Goal: Complete application form

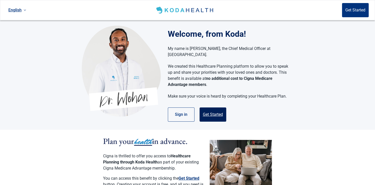
click at [215, 108] on button "Get Started" at bounding box center [212, 115] width 27 height 14
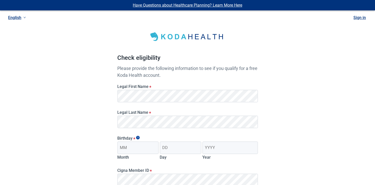
drag, startPoint x: 288, startPoint y: 137, endPoint x: 285, endPoint y: 137, distance: 2.5
click at [288, 137] on div "Have Questions about Healthcare Planning? Learn More Here English Sign in Check…" at bounding box center [187, 128] width 375 height 256
click at [144, 151] on input "Month" at bounding box center [138, 147] width 42 height 13
type input "08"
type input "20"
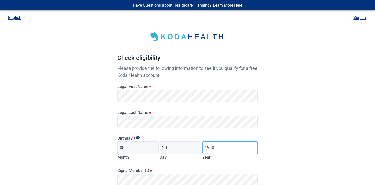
type input "1950"
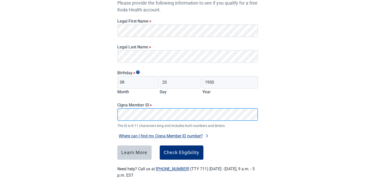
scroll to position [71, 0]
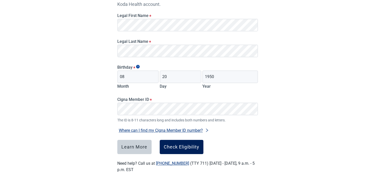
click at [188, 146] on div "Check Eligibility" at bounding box center [181, 147] width 35 height 5
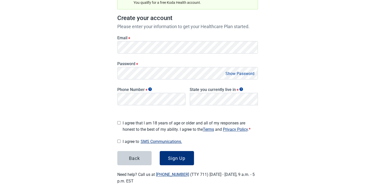
scroll to position [71, 0]
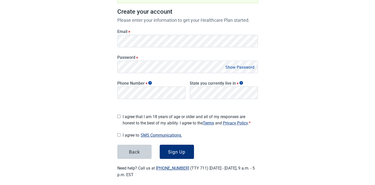
click at [136, 57] on span "*" at bounding box center [137, 58] width 2 height 5
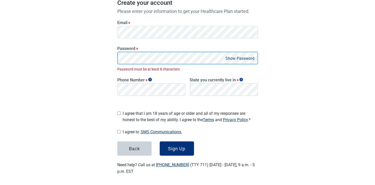
scroll to position [75, 0]
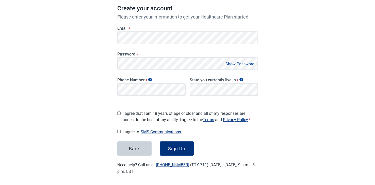
click at [247, 62] on button "Show Password" at bounding box center [240, 64] width 32 height 7
click at [259, 89] on div "State you currently live in *" at bounding box center [223, 86] width 72 height 28
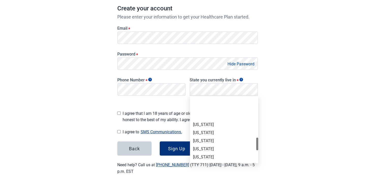
scroll to position [304, 0]
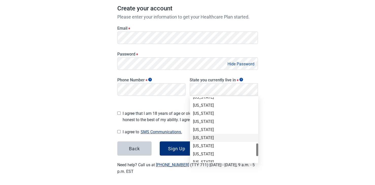
click at [210, 138] on div "[US_STATE]" at bounding box center [224, 138] width 62 height 6
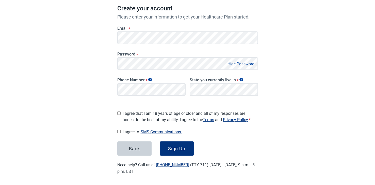
click at [118, 112] on input "I agree that I am 18 years of age or older and all of my responses are honest t…" at bounding box center [118, 113] width 3 height 3
checkbox input "true"
click at [118, 130] on input "I agree to SMS Communications." at bounding box center [118, 131] width 3 height 3
checkbox input "true"
click at [173, 146] on div "Sign Up" at bounding box center [176, 148] width 17 height 5
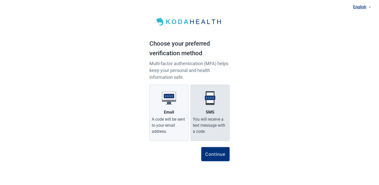
click at [211, 109] on div "SMS" at bounding box center [210, 112] width 9 height 6
click at [0, 0] on input "SMS You will receive a text message with a code." at bounding box center [0, 0] width 0 height 0
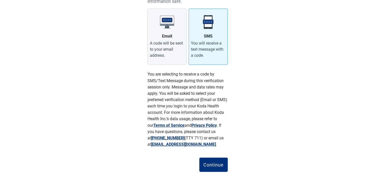
scroll to position [79, 0]
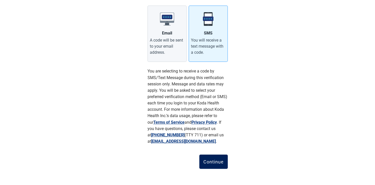
click at [213, 162] on div "Continue" at bounding box center [213, 161] width 20 height 5
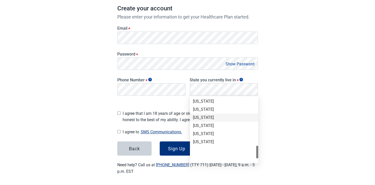
scroll to position [324, 0]
drag, startPoint x: 211, startPoint y: 119, endPoint x: 188, endPoint y: 119, distance: 23.3
click at [210, 119] on div "[US_STATE]" at bounding box center [224, 119] width 62 height 6
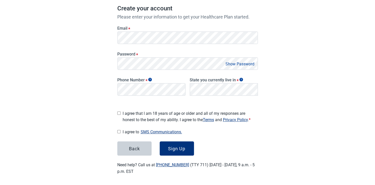
click at [120, 112] on input "I agree that I am 18 years of age or older and all of my responses are honest t…" at bounding box center [118, 113] width 3 height 3
checkbox input "true"
drag, startPoint x: 119, startPoint y: 131, endPoint x: 123, endPoint y: 132, distance: 4.1
click at [120, 131] on div "I agree to SMS Communications. I hereby consent and state my preference to have…" at bounding box center [187, 132] width 140 height 7
click at [118, 130] on input "I agree to SMS Communications." at bounding box center [118, 131] width 3 height 3
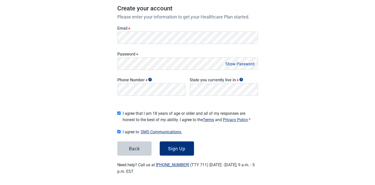
checkbox input "true"
click at [179, 149] on div "Sign Up" at bounding box center [176, 148] width 17 height 5
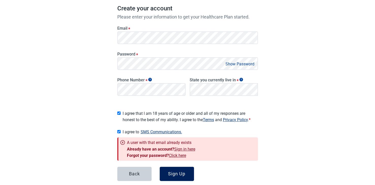
click at [179, 173] on div "Sign Up" at bounding box center [176, 173] width 17 height 5
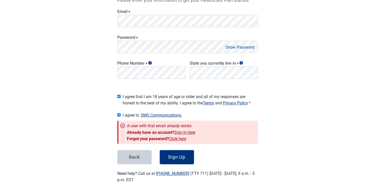
scroll to position [100, 0]
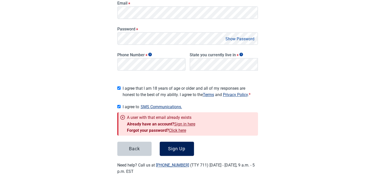
click at [170, 147] on div "Sign Up" at bounding box center [176, 148] width 17 height 5
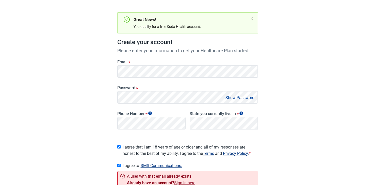
scroll to position [0, 0]
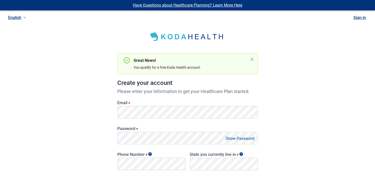
click at [362, 17] on link "Sign in" at bounding box center [359, 17] width 12 height 5
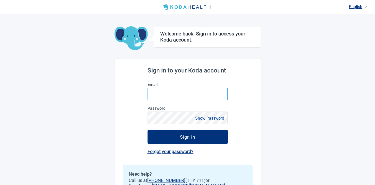
type input "[EMAIL_ADDRESS][DOMAIN_NAME]"
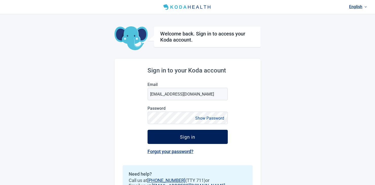
click at [201, 139] on button "Sign in" at bounding box center [187, 137] width 80 height 14
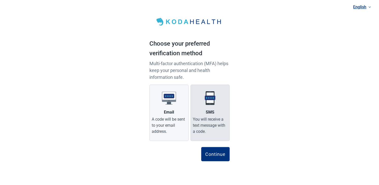
click at [215, 118] on div "You will receive a text message with a code." at bounding box center [210, 125] width 34 height 18
click at [0, 0] on input "SMS You will receive a text message with a code." at bounding box center [0, 0] width 0 height 0
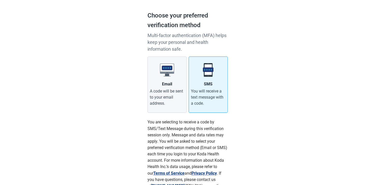
scroll to position [79, 0]
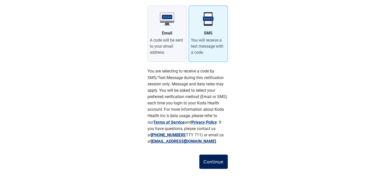
click at [218, 162] on div "Continue" at bounding box center [213, 161] width 20 height 5
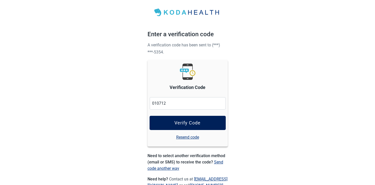
type input "010712"
click at [191, 126] on button "Verify Code" at bounding box center [187, 123] width 76 height 14
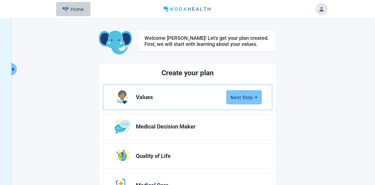
click at [246, 98] on div "Next Step" at bounding box center [243, 97] width 27 height 5
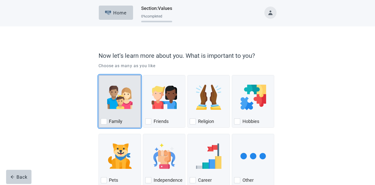
click at [100, 122] on div "Family" at bounding box center [119, 101] width 42 height 53
click at [99, 75] on input "Family" at bounding box center [98, 75] width 0 height 0
checkbox input "true"
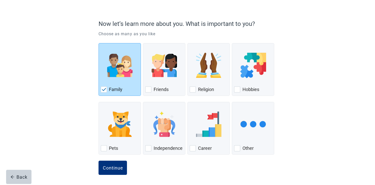
scroll to position [33, 0]
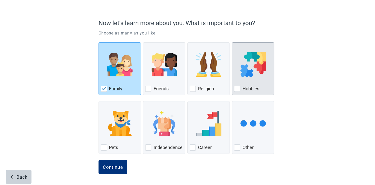
drag, startPoint x: 237, startPoint y: 88, endPoint x: 234, endPoint y: 90, distance: 3.1
click at [237, 89] on div "Hobbies, checkbox, not checked" at bounding box center [237, 89] width 6 height 6
click at [232, 43] on input "Hobbies" at bounding box center [232, 42] width 0 height 0
checkbox input "true"
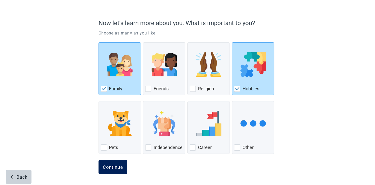
click at [113, 165] on div "Continue" at bounding box center [112, 167] width 20 height 5
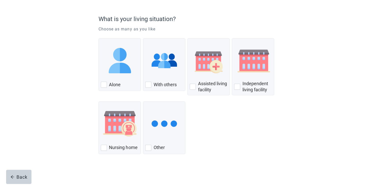
scroll to position [37, 0]
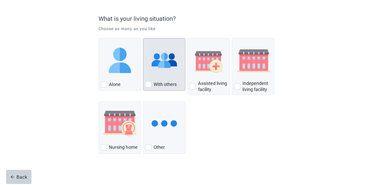
click at [149, 83] on div "With Others, checkbox, not checked" at bounding box center [148, 84] width 6 height 6
click at [143, 38] on input "With others" at bounding box center [143, 38] width 0 height 0
checkbox input "true"
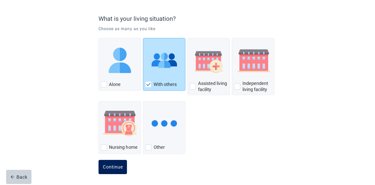
click at [114, 166] on div "Continue" at bounding box center [112, 167] width 20 height 5
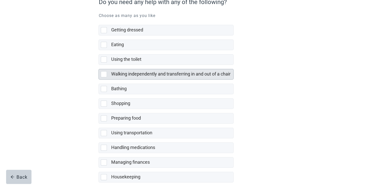
scroll to position [94, 0]
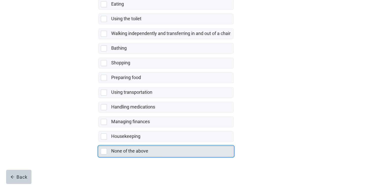
click at [104, 152] on div "None of the above, checkbox, not selected" at bounding box center [104, 151] width 6 height 6
click at [99, 142] on input "None of the above" at bounding box center [98, 142] width 0 height 0
checkbox input "true"
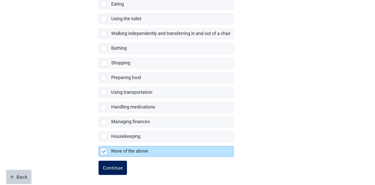
click at [121, 166] on div "Continue" at bounding box center [112, 167] width 20 height 5
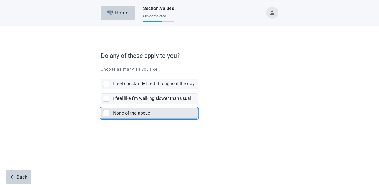
click at [106, 113] on div "None of the above, checkbox, not selected" at bounding box center [106, 113] width 6 height 6
click at [101, 104] on input "None of the above" at bounding box center [101, 104] width 0 height 0
checkbox input "true"
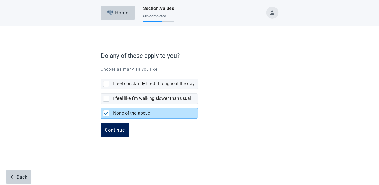
click at [121, 128] on div "Continue" at bounding box center [115, 129] width 20 height 5
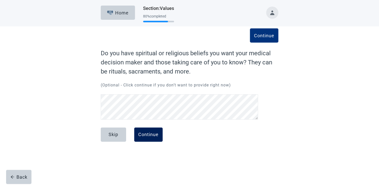
click at [145, 137] on div "Continue" at bounding box center [148, 134] width 20 height 5
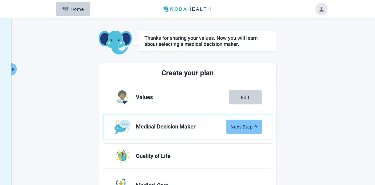
click at [244, 127] on div "Next Step" at bounding box center [243, 126] width 27 height 5
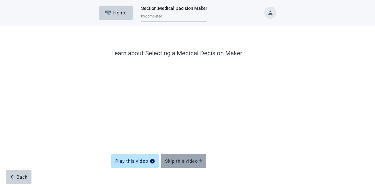
click at [183, 160] on div "Skip this video" at bounding box center [183, 160] width 37 height 5
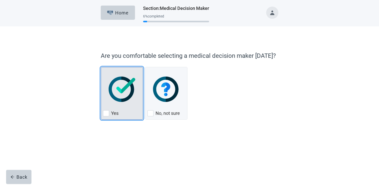
click at [107, 113] on div "Yes, checkbox, not checked" at bounding box center [106, 113] width 6 height 6
click at [101, 67] on input "Yes" at bounding box center [101, 67] width 0 height 0
checkbox input "true"
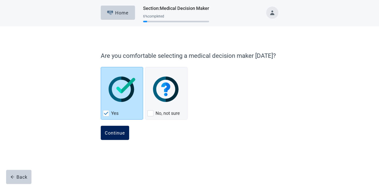
click at [121, 133] on div "Continue" at bounding box center [115, 132] width 20 height 5
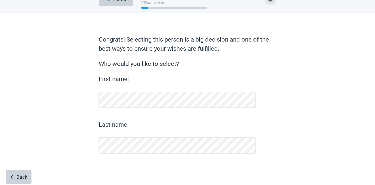
scroll to position [14, 0]
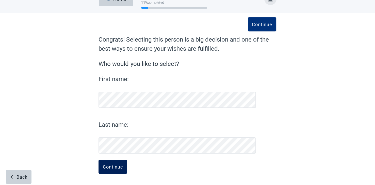
click at [111, 168] on div "Continue" at bounding box center [112, 166] width 20 height 5
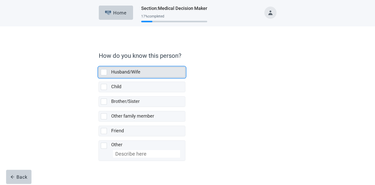
click at [106, 75] on div "Husband/Wife, checkbox, not selected" at bounding box center [104, 72] width 6 height 6
click at [99, 63] on input "Husband/Wife" at bounding box center [98, 63] width 0 height 0
checkbox input "true"
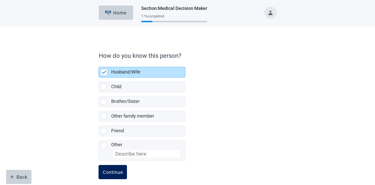
click at [112, 171] on div "Continue" at bounding box center [112, 172] width 20 height 5
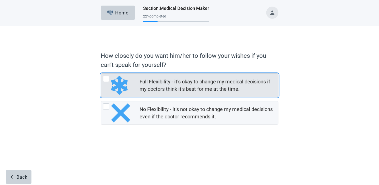
click at [106, 78] on div "Full Flexibility - it's okay to change my medical decisions if my doctors think…" at bounding box center [106, 79] width 6 height 6
click at [101, 74] on input "Full Flexibility - it's okay to change my medical decisions if my doctors think…" at bounding box center [101, 74] width 0 height 0
radio input "true"
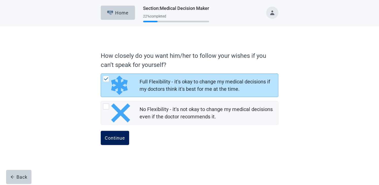
click at [121, 139] on div "Continue" at bounding box center [115, 137] width 20 height 5
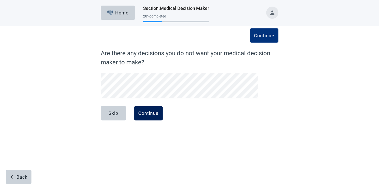
click at [144, 112] on div "Continue" at bounding box center [148, 113] width 20 height 5
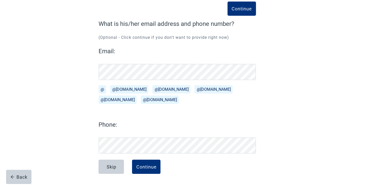
scroll to position [29, 0]
click at [143, 167] on div "Continue" at bounding box center [146, 166] width 20 height 5
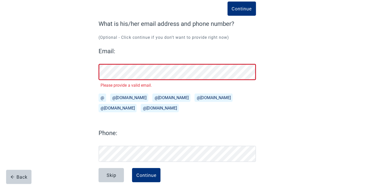
click at [84, 73] on div "Continue What is his/her email address and phone number? (Optional - Click cont…" at bounding box center [187, 100] width 213 height 186
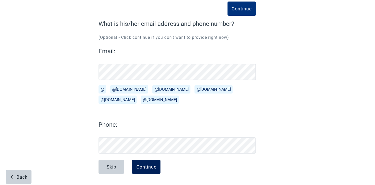
click at [145, 168] on div "Continue" at bounding box center [146, 166] width 20 height 5
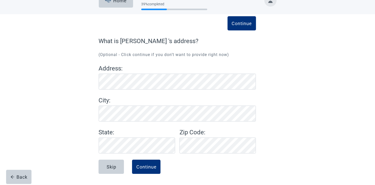
scroll to position [12, 0]
click at [138, 167] on div "Continue" at bounding box center [146, 166] width 20 height 5
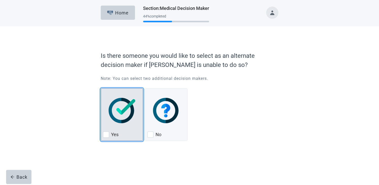
click at [107, 135] on div "Yes, checkbox, not checked" at bounding box center [106, 135] width 6 height 6
click at [101, 88] on input "Yes" at bounding box center [101, 88] width 0 height 0
checkbox input "true"
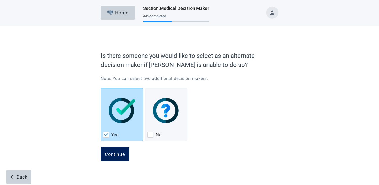
click at [118, 153] on div "Continue" at bounding box center [115, 154] width 20 height 5
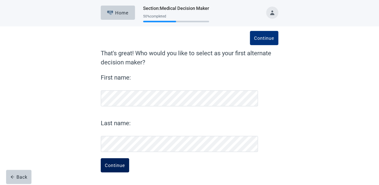
click at [119, 164] on div "Continue" at bounding box center [115, 165] width 20 height 5
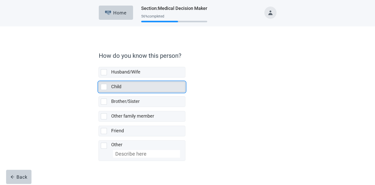
click at [104, 85] on div "Child, checkbox, not selected" at bounding box center [104, 87] width 6 height 6
click at [99, 78] on input "Child" at bounding box center [98, 78] width 0 height 0
checkbox input "true"
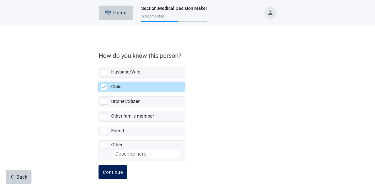
click at [116, 176] on button "Continue" at bounding box center [112, 172] width 28 height 14
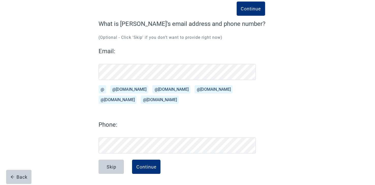
scroll to position [29, 0]
click at [146, 168] on div "Continue" at bounding box center [146, 166] width 20 height 5
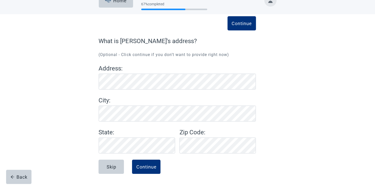
scroll to position [12, 0]
click at [145, 166] on div "Continue" at bounding box center [146, 166] width 20 height 5
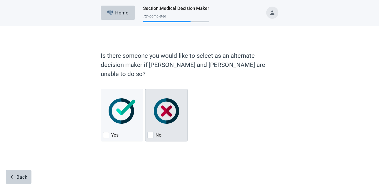
click at [155, 132] on label "No" at bounding box center [158, 135] width 6 height 6
checkbox input "true"
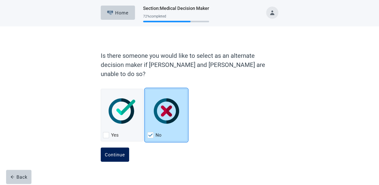
click at [119, 152] on div "Continue" at bounding box center [115, 154] width 20 height 5
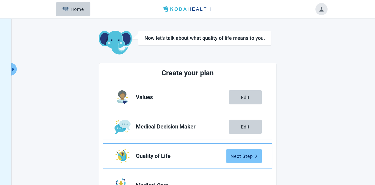
click at [250, 156] on div "Next Step" at bounding box center [243, 156] width 27 height 5
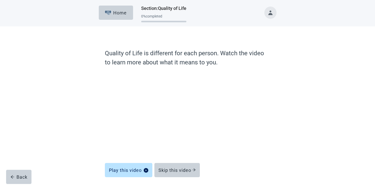
scroll to position [20, 0]
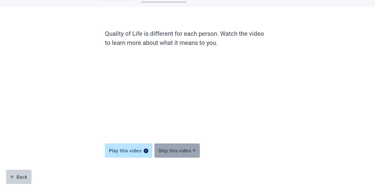
click at [170, 151] on div "Skip this video" at bounding box center [176, 150] width 37 height 5
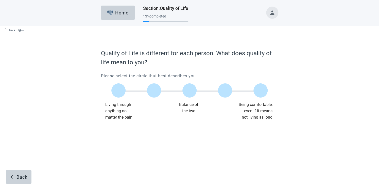
click at [183, 149] on div "Main content" at bounding box center [189, 136] width 177 height 25
click at [261, 90] on label "Main content" at bounding box center [260, 90] width 14 height 14
click at [260, 91] on input "Quality of life scale: 100 out of 100. Being comfortable, even if it means not …" at bounding box center [260, 91] width 0 height 0
click at [120, 131] on div "Continue" at bounding box center [115, 130] width 20 height 5
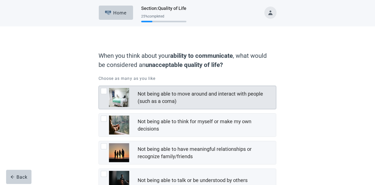
click at [104, 91] on div "Not being able to move around and interact with people (such as a coma), checkb…" at bounding box center [104, 91] width 6 height 6
click at [99, 86] on input "Not being able to move around and interact with people (such as a coma)" at bounding box center [98, 86] width 0 height 0
checkbox input "true"
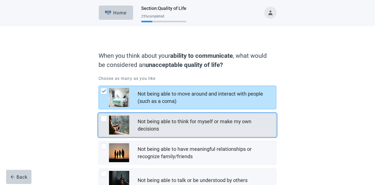
click at [104, 119] on div "Not being able to think for myself or make my own decisions, checkbox, not chec…" at bounding box center [104, 119] width 6 height 6
click at [99, 114] on input "Not being able to think for myself or make my own decisions" at bounding box center [98, 113] width 0 height 0
checkbox input "true"
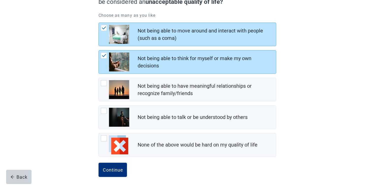
scroll to position [66, 0]
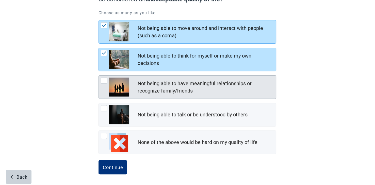
click at [103, 80] on div "Not being able to have meaningful relationships or recognize family/friends, ch…" at bounding box center [104, 81] width 6 height 6
click at [99, 76] on input "Not being able to have meaningful relationships or recognize family/friends" at bounding box center [98, 75] width 0 height 0
checkbox input "true"
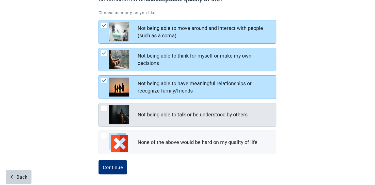
click at [103, 108] on div "Not being able to talk or be understood by others, checkbox, not checked" at bounding box center [104, 108] width 6 height 6
click at [99, 103] on input "Not being able to talk or be understood by others" at bounding box center [98, 103] width 0 height 0
checkbox input "true"
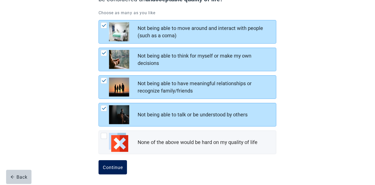
click at [120, 165] on div "Continue" at bounding box center [112, 167] width 20 height 5
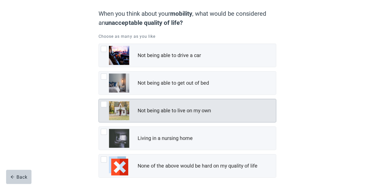
scroll to position [66, 0]
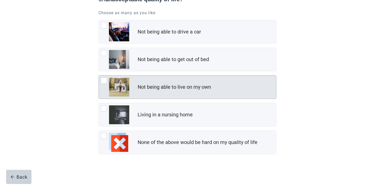
click at [105, 80] on div "Not being able to live on my own, checkbox, not checked" at bounding box center [104, 81] width 6 height 6
click at [99, 76] on input "Not being able to live on my own" at bounding box center [98, 75] width 0 height 0
checkbox input "true"
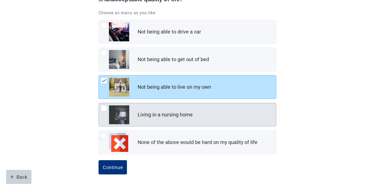
click at [105, 109] on div "Living in a nursing home, checkbox, not checked" at bounding box center [104, 108] width 6 height 6
click at [99, 103] on input "Living in a nursing home" at bounding box center [98, 103] width 0 height 0
checkbox input "true"
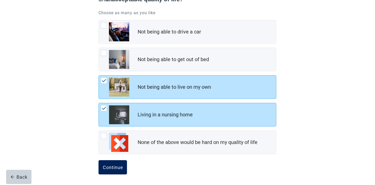
click at [106, 166] on div "Continue" at bounding box center [112, 167] width 20 height 5
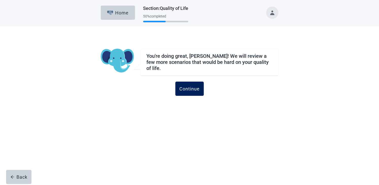
click at [195, 88] on div "Continue" at bounding box center [189, 88] width 20 height 5
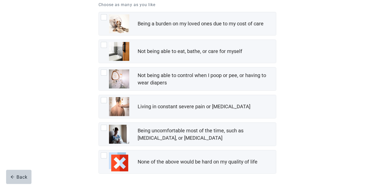
scroll to position [76, 0]
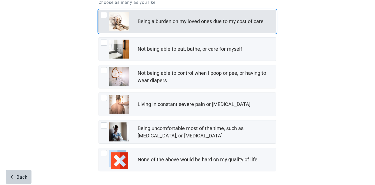
click at [105, 15] on div "Being a burden on my loved ones due to my cost of care, checkbox, not checked" at bounding box center [104, 15] width 6 height 6
click at [99, 10] on input "Being a burden on my loved ones due to my cost of care" at bounding box center [98, 10] width 0 height 0
checkbox input "true"
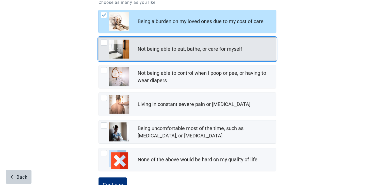
click at [103, 42] on div "Not being able to eat, bathe, or care for myself, checkbox, not checked" at bounding box center [104, 43] width 6 height 6
click at [99, 38] on input "Not being able to eat, bathe, or care for myself" at bounding box center [98, 37] width 0 height 0
checkbox input "true"
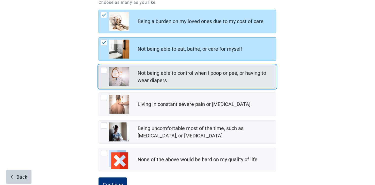
drag, startPoint x: 105, startPoint y: 70, endPoint x: 101, endPoint y: 79, distance: 10.3
click at [105, 70] on div "Not being able to control when I poop or pee, or having to wear diapers, checkb…" at bounding box center [104, 70] width 6 height 6
click at [99, 65] on input "Not being able to control when I poop or pee, or having to wear diapers" at bounding box center [98, 65] width 0 height 0
checkbox input "true"
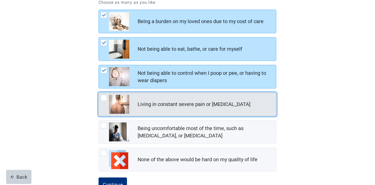
drag, startPoint x: 102, startPoint y: 98, endPoint x: 102, endPoint y: 113, distance: 14.5
click at [102, 99] on div "Living in constant severe pain or shortness of breath, checkbox, not checked" at bounding box center [104, 98] width 6 height 6
click at [99, 93] on input "Living in constant severe pain or [MEDICAL_DATA]" at bounding box center [98, 93] width 0 height 0
checkbox input "true"
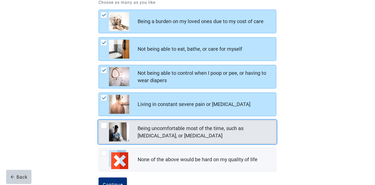
click at [101, 128] on div "Being uncomfortable most of the time, such as nausea, vomiting, or diarrhea, ch…" at bounding box center [104, 125] width 6 height 6
click at [99, 120] on input "Being uncomfortable most of the time, such as [MEDICAL_DATA], or [MEDICAL_DATA]" at bounding box center [98, 120] width 0 height 0
checkbox input "true"
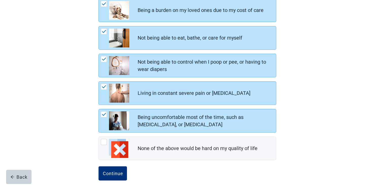
scroll to position [93, 0]
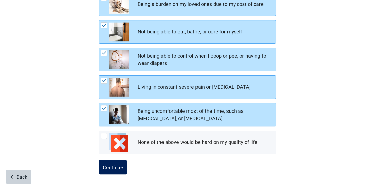
click at [108, 168] on div "Continue" at bounding box center [112, 167] width 20 height 5
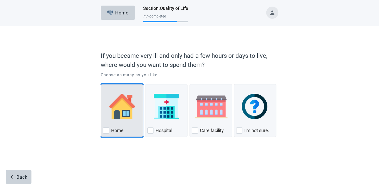
drag, startPoint x: 106, startPoint y: 130, endPoint x: 113, endPoint y: 133, distance: 7.3
click at [106, 130] on div "Home, checkbox, not checked" at bounding box center [106, 131] width 6 height 6
click at [101, 84] on input "Home" at bounding box center [101, 84] width 0 height 0
checkbox input "true"
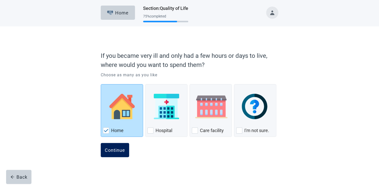
click at [117, 149] on div "Continue" at bounding box center [115, 150] width 20 height 5
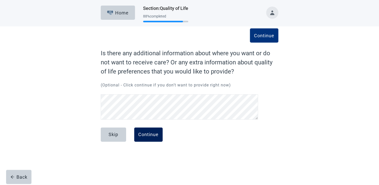
click at [149, 136] on div "Continue" at bounding box center [148, 134] width 20 height 5
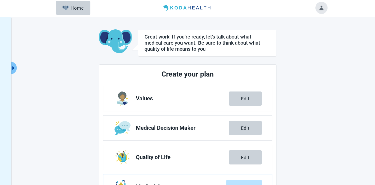
scroll to position [76, 0]
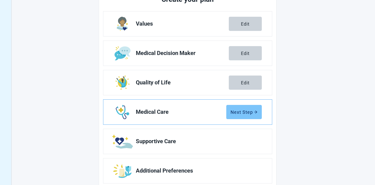
click at [238, 112] on div "Next Step" at bounding box center [243, 112] width 27 height 5
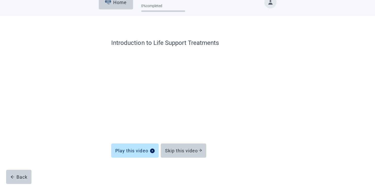
scroll to position [10, 0]
click at [187, 152] on div "Skip this video" at bounding box center [183, 150] width 37 height 5
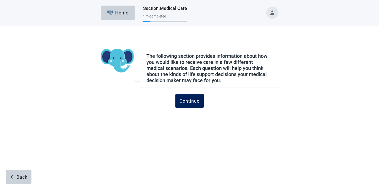
click at [193, 101] on div "Continue" at bounding box center [189, 100] width 20 height 5
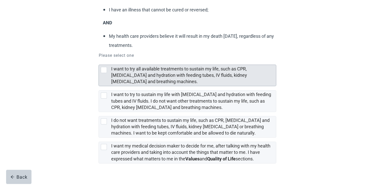
scroll to position [76, 0]
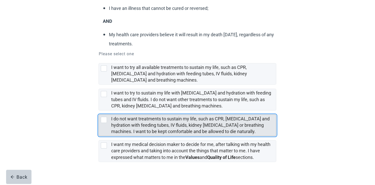
click at [103, 118] on div "I do not want treatments to sustain my life, such as CPR, artificial feeding an…" at bounding box center [104, 120] width 6 height 6
click at [99, 111] on input "I do not want treatments to sustain my life, such as CPR, [MEDICAL_DATA] and hy…" at bounding box center [98, 111] width 0 height 0
checkbox input "true"
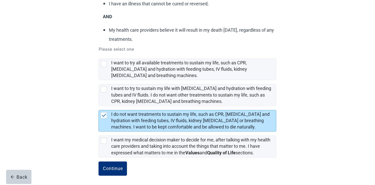
scroll to position [82, 0]
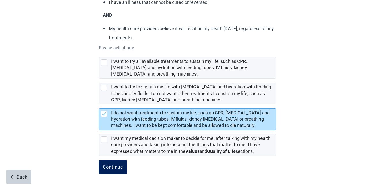
click at [120, 166] on div "Continue" at bounding box center [112, 167] width 20 height 5
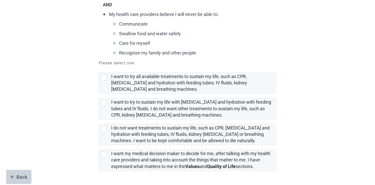
scroll to position [127, 0]
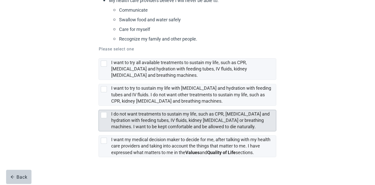
click at [106, 115] on div "I do not want treatments to sustain my life, such as CPR, artificial feeding an…" at bounding box center [104, 115] width 6 height 6
click at [99, 106] on input "I do not want treatments to sustain my life, such as CPR, [MEDICAL_DATA] and hy…" at bounding box center [98, 106] width 0 height 0
checkbox input "true"
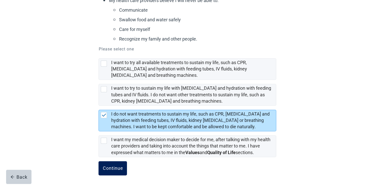
click at [112, 167] on div "Continue" at bounding box center [112, 168] width 20 height 5
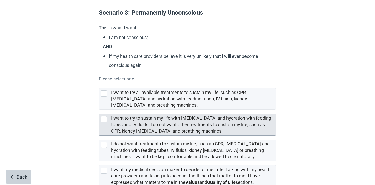
scroll to position [51, 0]
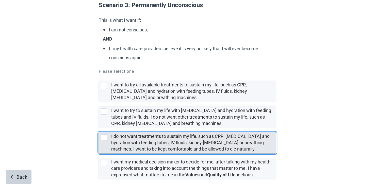
click at [105, 137] on div "I do not want treatments to sustain my life, such as CPR, artificial feeding an…" at bounding box center [104, 137] width 6 height 6
click at [99, 128] on input "I do not want treatments to sustain my life, such as CPR, [MEDICAL_DATA] and hy…" at bounding box center [98, 128] width 0 height 0
checkbox input "true"
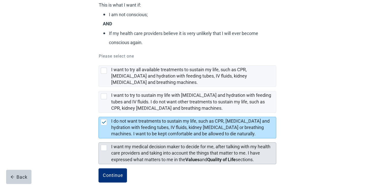
scroll to position [74, 0]
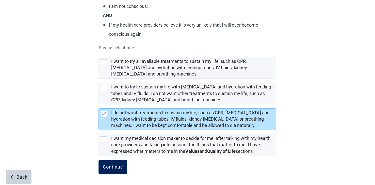
click at [106, 166] on div "Continue" at bounding box center [112, 167] width 20 height 5
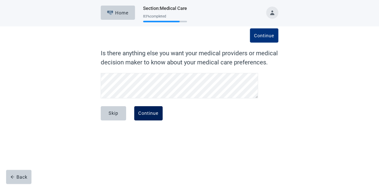
click at [144, 111] on div "Continue" at bounding box center [148, 113] width 20 height 5
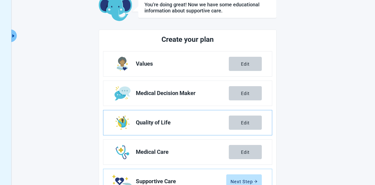
scroll to position [84, 0]
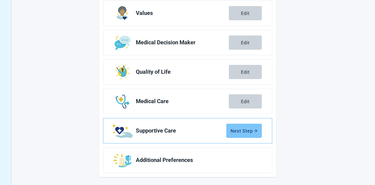
click at [245, 133] on button "Next Step" at bounding box center [243, 131] width 35 height 14
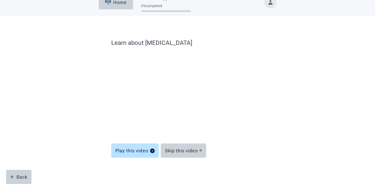
scroll to position [10, 0]
click at [182, 152] on div "Skip this video" at bounding box center [183, 150] width 37 height 5
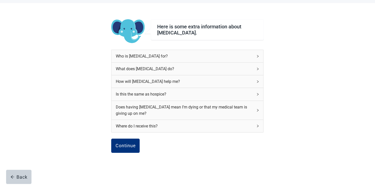
scroll to position [36, 0]
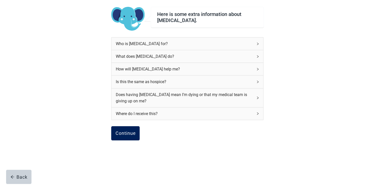
click at [125, 132] on div "Continue" at bounding box center [125, 133] width 20 height 5
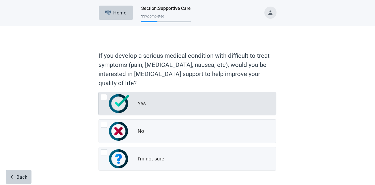
click at [103, 96] on div "Yes, radio button, not checked" at bounding box center [104, 97] width 6 height 6
click at [99, 92] on input "Yes" at bounding box center [98, 92] width 0 height 0
radio input "true"
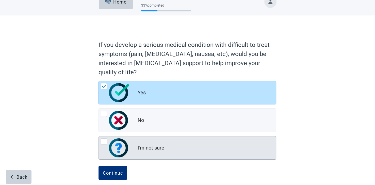
scroll to position [17, 0]
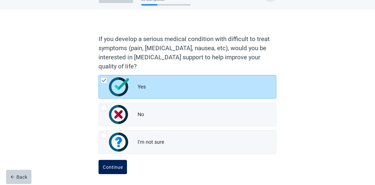
click at [116, 168] on div "Continue" at bounding box center [112, 167] width 20 height 5
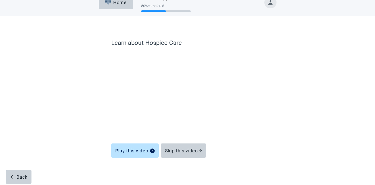
scroll to position [10, 0]
click at [177, 149] on div "Skip this video" at bounding box center [183, 150] width 37 height 5
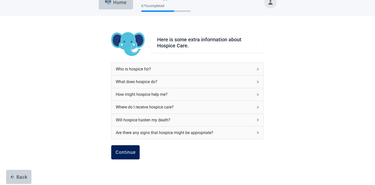
click at [127, 150] on div "Continue" at bounding box center [125, 152] width 20 height 5
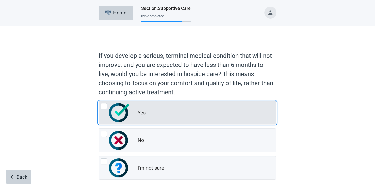
drag, startPoint x: 103, startPoint y: 107, endPoint x: 118, endPoint y: 107, distance: 15.5
click at [103, 107] on div "Yes, radio button, not checked" at bounding box center [104, 106] width 6 height 6
click at [99, 101] on input "Yes" at bounding box center [98, 101] width 0 height 0
radio input "true"
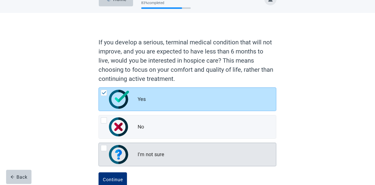
scroll to position [26, 0]
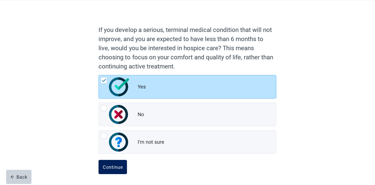
click at [114, 167] on div "Continue" at bounding box center [112, 167] width 20 height 5
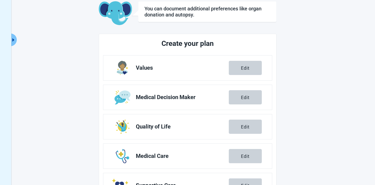
scroll to position [84, 0]
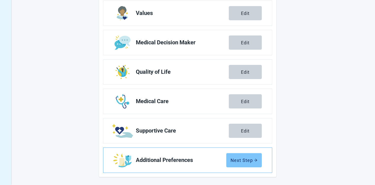
click at [242, 158] on div "Next Step" at bounding box center [243, 160] width 27 height 5
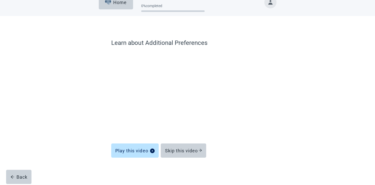
scroll to position [10, 0]
click at [188, 148] on div "Skip this video" at bounding box center [183, 150] width 37 height 5
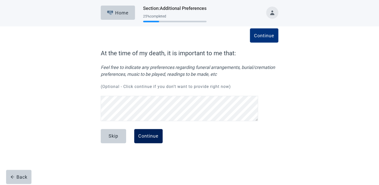
click at [150, 136] on div "Continue" at bounding box center [148, 136] width 20 height 5
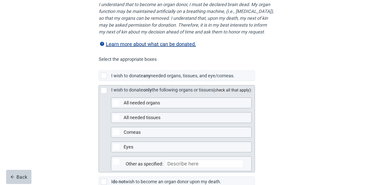
scroll to position [76, 0]
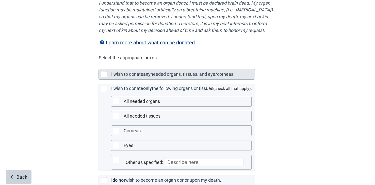
drag, startPoint x: 103, startPoint y: 82, endPoint x: 139, endPoint y: 86, distance: 36.2
click at [106, 77] on div "Main content" at bounding box center [104, 74] width 6 height 6
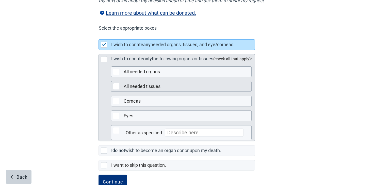
scroll to position [127, 0]
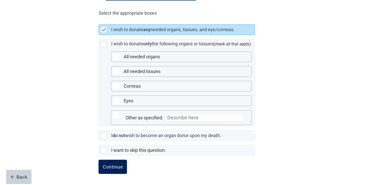
click at [114, 169] on div "Continue" at bounding box center [112, 166] width 20 height 5
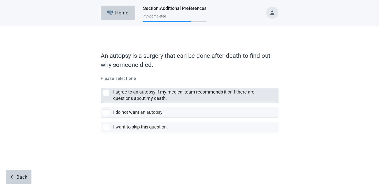
click at [106, 93] on div "I agree to an autopsy if my medical team recommends it or if there are question…" at bounding box center [106, 93] width 6 height 6
click at [101, 84] on input "I agree to an autopsy if my medical team recommends it or if there are question…" at bounding box center [101, 84] width 0 height 0
checkbox input "true"
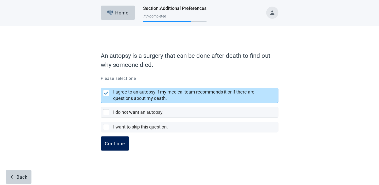
click at [116, 144] on div "Continue" at bounding box center [115, 143] width 20 height 5
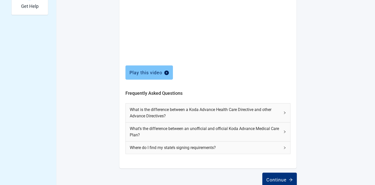
scroll to position [208, 0]
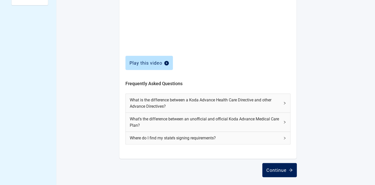
click at [280, 168] on div "Continue" at bounding box center [279, 170] width 26 height 5
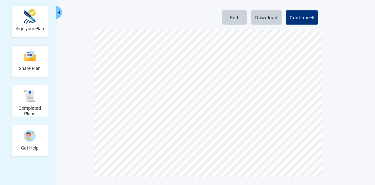
scroll to position [177, 0]
click at [301, 18] on div "Continue" at bounding box center [301, 17] width 24 height 5
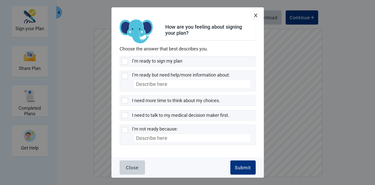
click at [257, 14] on icon "close" at bounding box center [255, 15] width 5 height 5
